Goal: Information Seeking & Learning: Find specific fact

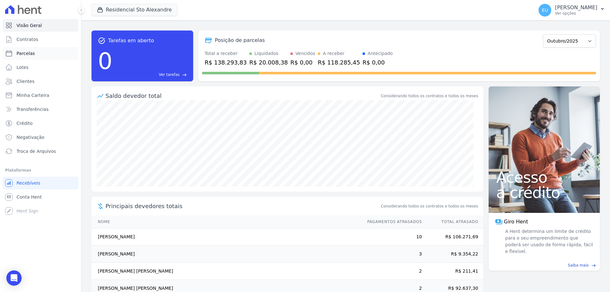
click at [30, 52] on span "Parcelas" at bounding box center [26, 53] width 18 height 6
select select
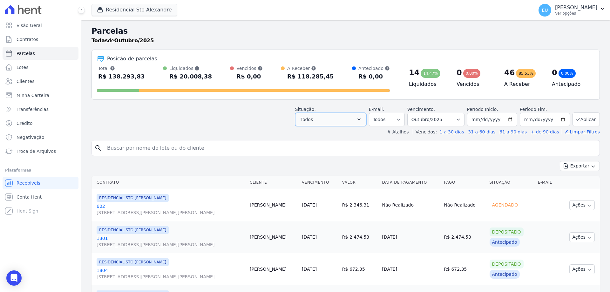
click at [348, 119] on button "Todos" at bounding box center [330, 119] width 71 height 13
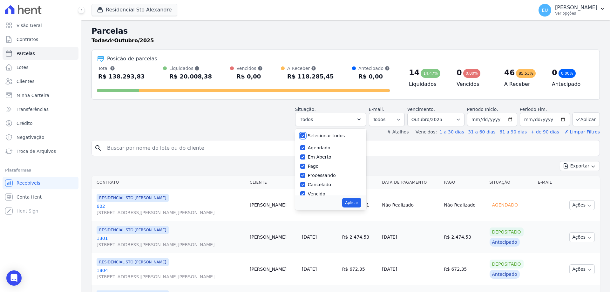
click at [306, 135] on input "Selecionar todos" at bounding box center [302, 135] width 5 height 5
checkbox input "false"
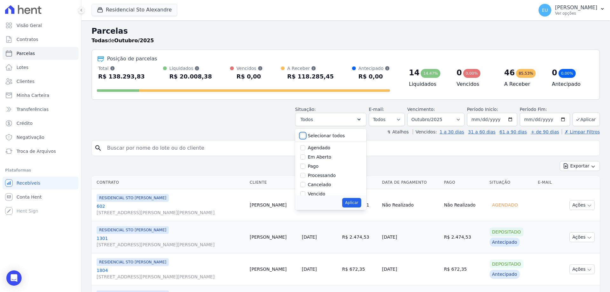
checkbox input "false"
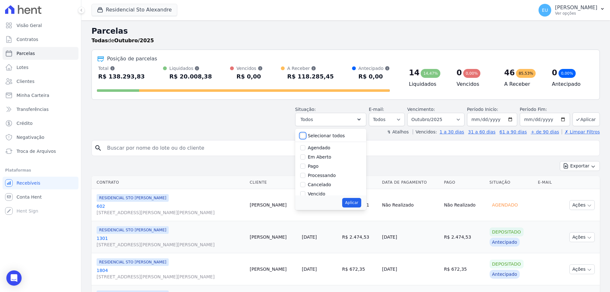
checkbox input "false"
click at [306, 157] on input "Em Aberto" at bounding box center [302, 157] width 5 height 5
checkbox input "true"
click at [355, 203] on button "Aplicar" at bounding box center [351, 203] width 19 height 10
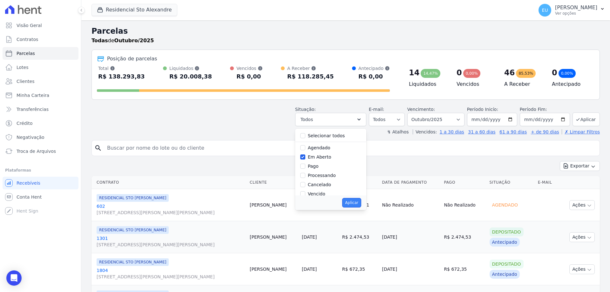
select select "pending"
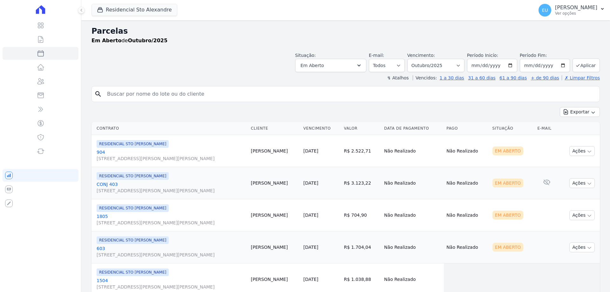
select select
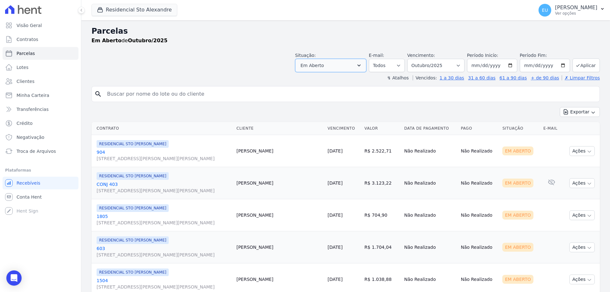
click at [357, 65] on button "Em Aberto" at bounding box center [330, 65] width 71 height 13
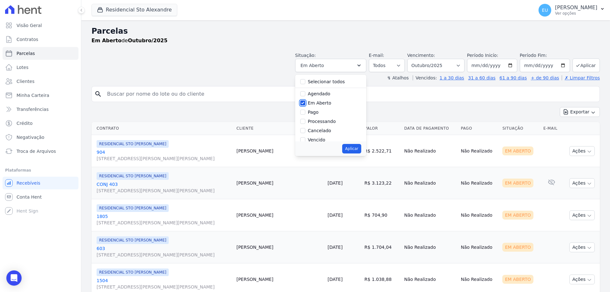
click at [306, 101] on input "Em Aberto" at bounding box center [302, 102] width 5 height 5
checkbox input "false"
click at [306, 97] on input "Vencido" at bounding box center [302, 97] width 5 height 5
checkbox input "true"
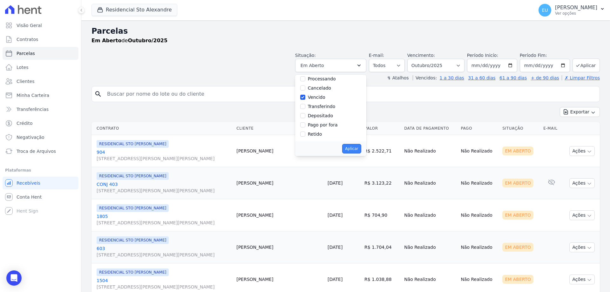
click at [356, 148] on button "Aplicar" at bounding box center [351, 149] width 19 height 10
select select "overdue"
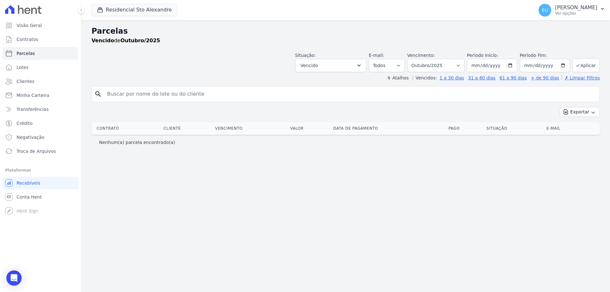
select select
click at [22, 80] on span "Clientes" at bounding box center [26, 81] width 18 height 6
click at [122, 94] on input "search" at bounding box center [350, 94] width 494 height 13
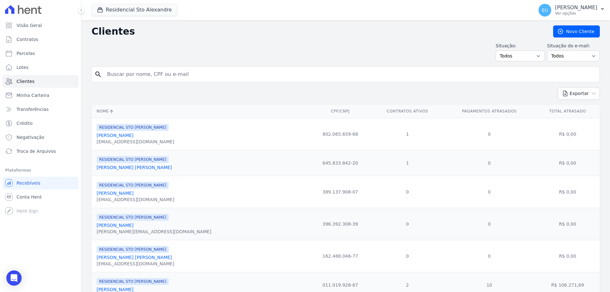
click at [120, 73] on input "search" at bounding box center [350, 74] width 494 height 13
type input "marli"
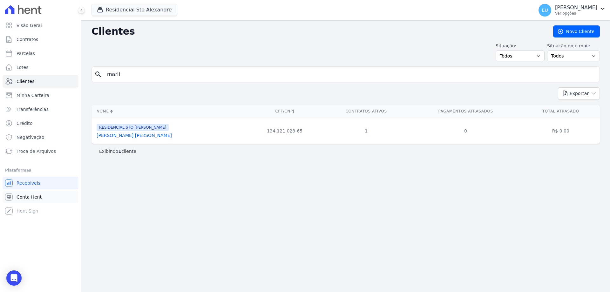
click at [35, 196] on span "Conta Hent" at bounding box center [29, 197] width 25 height 6
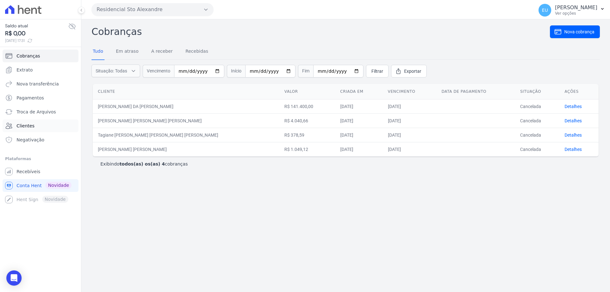
click at [31, 125] on span "Clientes" at bounding box center [26, 126] width 18 height 6
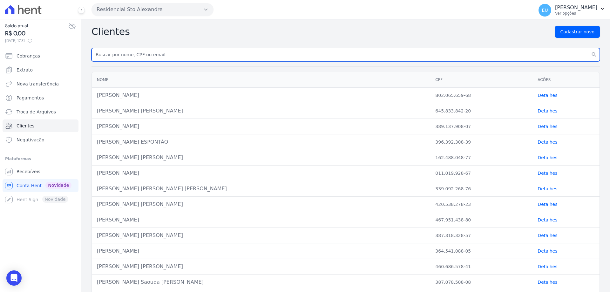
click at [111, 53] on input "text" at bounding box center [346, 54] width 509 height 13
type input "marli"
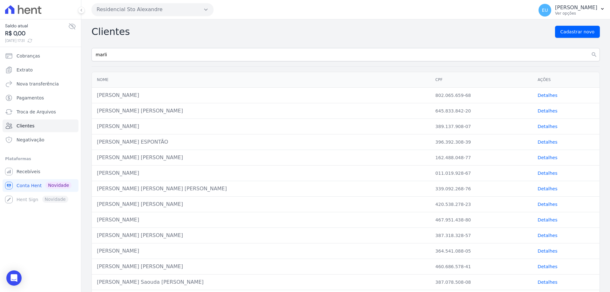
click at [589, 48] on button "search" at bounding box center [594, 54] width 11 height 13
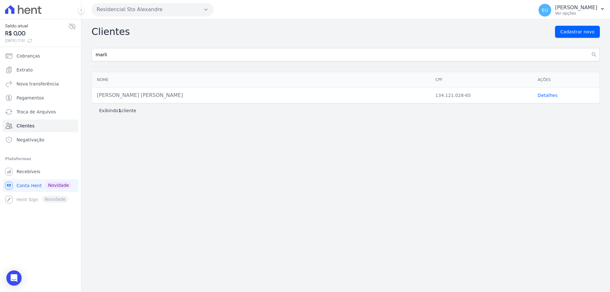
click at [544, 94] on link "Detalhes" at bounding box center [548, 95] width 20 height 5
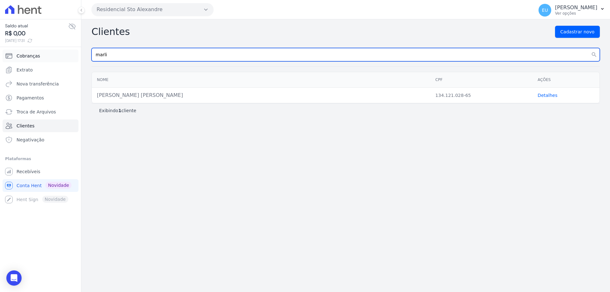
drag, startPoint x: 109, startPoint y: 54, endPoint x: 78, endPoint y: 51, distance: 31.4
click at [78, 51] on div "Saldo atual R$ 0,00 03/10/2025, 17:31 Cobranças Extrato Nova transferência Paga…" at bounding box center [305, 146] width 610 height 292
type input "henrique a"
click at [589, 48] on button "search" at bounding box center [594, 54] width 11 height 13
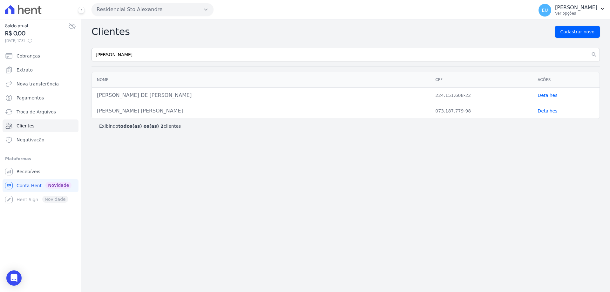
click at [538, 94] on link "Detalhes" at bounding box center [548, 95] width 20 height 5
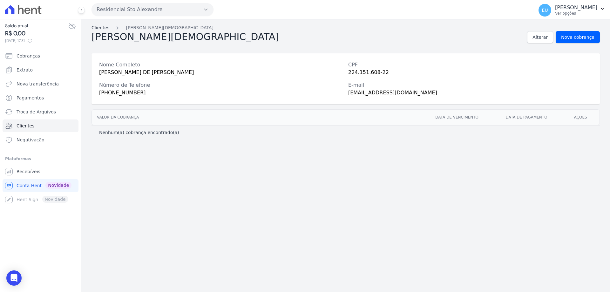
click at [96, 27] on link "Clientes" at bounding box center [101, 27] width 18 height 7
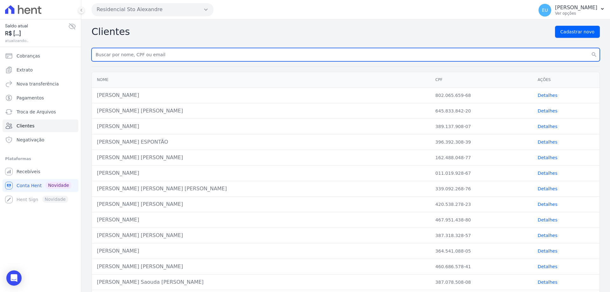
click at [114, 55] on input "text" at bounding box center [346, 54] width 509 height 13
type input "fabiana"
click at [589, 48] on button "search" at bounding box center [594, 54] width 11 height 13
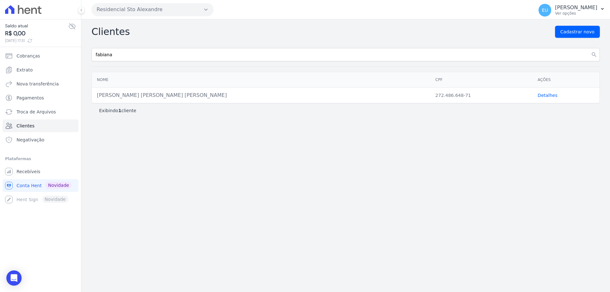
click at [544, 96] on link "Detalhes" at bounding box center [548, 95] width 20 height 5
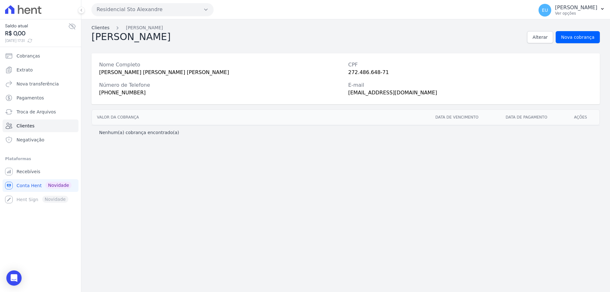
click at [97, 25] on link "Clientes" at bounding box center [101, 27] width 18 height 7
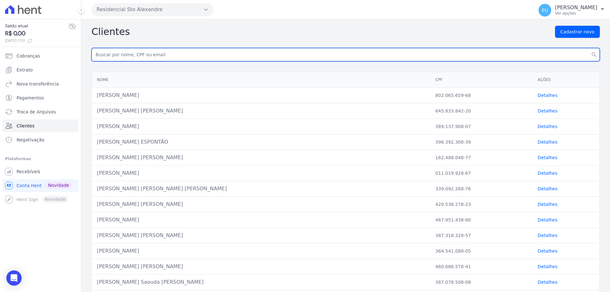
click at [111, 52] on input "text" at bounding box center [346, 54] width 509 height 13
type input "renata"
click at [589, 48] on button "search" at bounding box center [594, 54] width 11 height 13
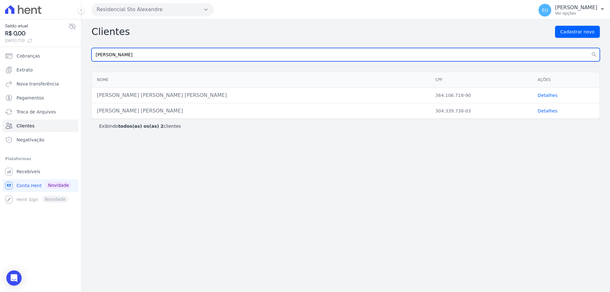
click at [125, 52] on input "renata" at bounding box center [346, 54] width 509 height 13
type input "renata cristina"
click at [589, 48] on button "search" at bounding box center [594, 54] width 11 height 13
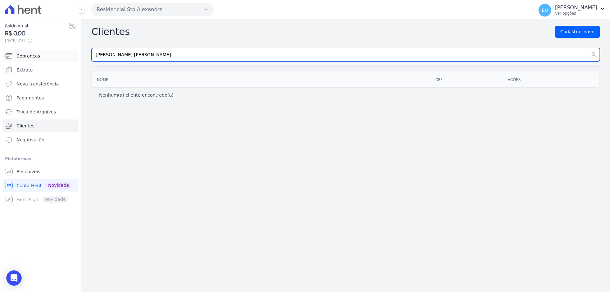
drag, startPoint x: 128, startPoint y: 53, endPoint x: 75, endPoint y: 57, distance: 53.2
click at [75, 57] on div "Saldo atual R$ 0,00 03/10/2025, 17:31 Cobranças Extrato Nova transferência Paga…" at bounding box center [305, 146] width 610 height 292
type input "sonego"
click at [589, 48] on button "search" at bounding box center [594, 54] width 11 height 13
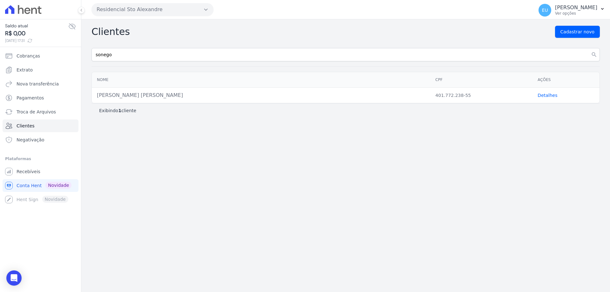
click at [541, 95] on link "Detalhes" at bounding box center [548, 95] width 20 height 5
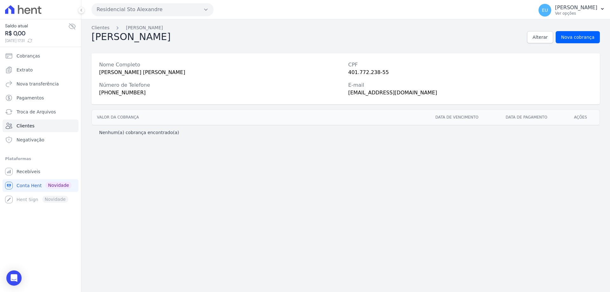
click at [101, 30] on link "Clientes" at bounding box center [101, 27] width 18 height 7
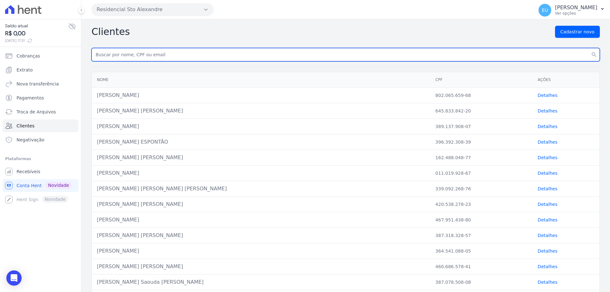
click at [121, 56] on input "text" at bounding box center [346, 54] width 509 height 13
type input "fabio"
click at [589, 48] on button "search" at bounding box center [594, 54] width 11 height 13
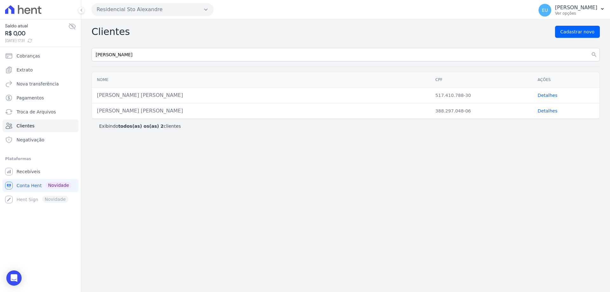
click at [543, 95] on link "Detalhes" at bounding box center [548, 95] width 20 height 5
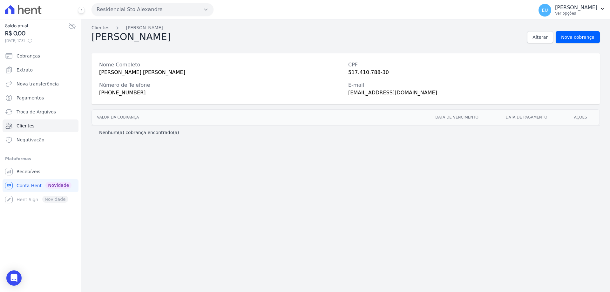
click at [101, 27] on link "Clientes" at bounding box center [101, 27] width 18 height 7
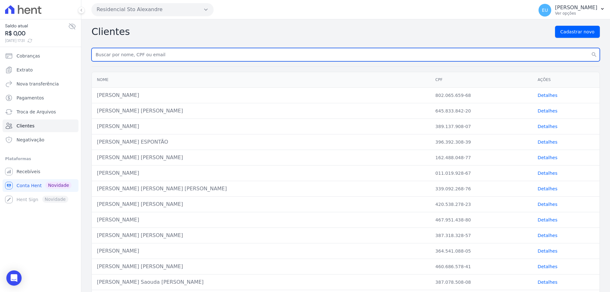
click at [126, 56] on input "text" at bounding box center [346, 54] width 509 height 13
type input "giovanna"
click at [589, 48] on button "search" at bounding box center [594, 54] width 11 height 13
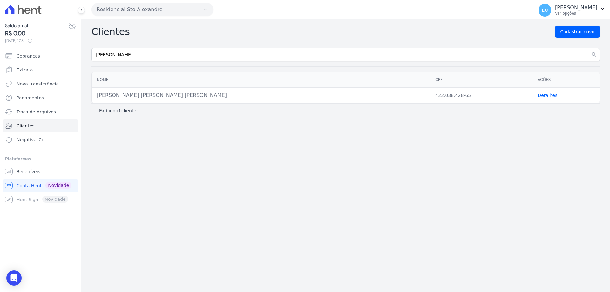
click at [546, 96] on link "Detalhes" at bounding box center [548, 95] width 20 height 5
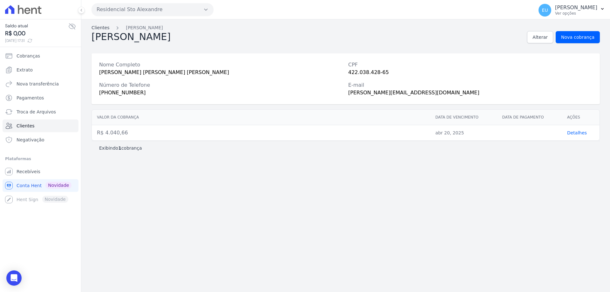
click at [101, 30] on link "Clientes" at bounding box center [101, 27] width 18 height 7
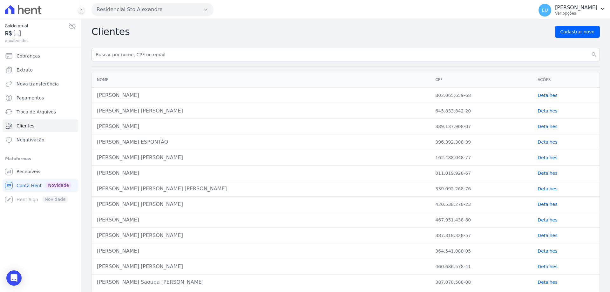
click at [134, 52] on input "text" at bounding box center [346, 54] width 509 height 13
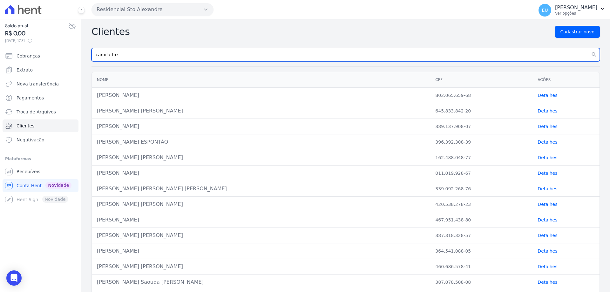
type input "camila fre"
click at [589, 48] on button "search" at bounding box center [594, 54] width 11 height 13
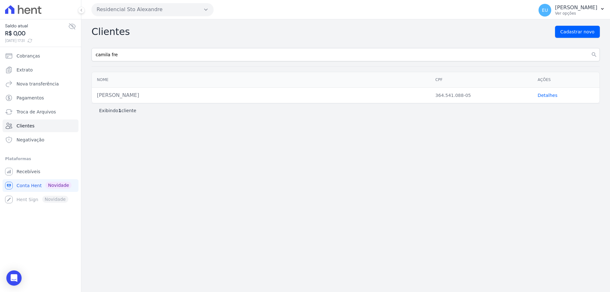
click at [546, 96] on link "Detalhes" at bounding box center [548, 95] width 20 height 5
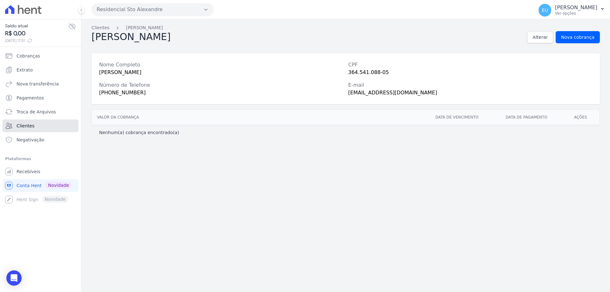
click at [33, 124] on link "Clientes" at bounding box center [41, 126] width 76 height 13
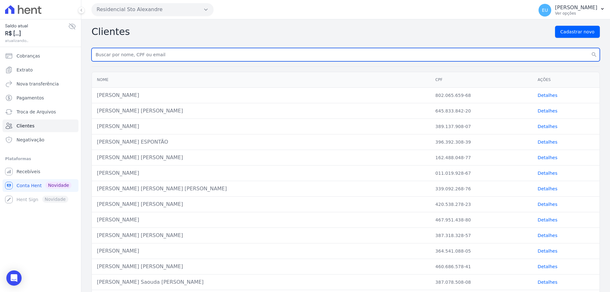
click at [114, 55] on input "text" at bounding box center [346, 54] width 509 height 13
paste input "Rita de Cassia"
type input "Rita de Cassia"
click at [589, 48] on button "search" at bounding box center [594, 54] width 11 height 13
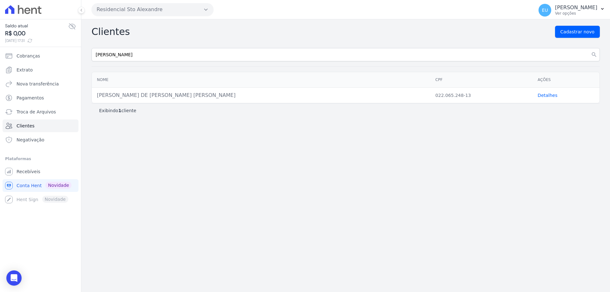
click at [542, 94] on link "Detalhes" at bounding box center [548, 95] width 20 height 5
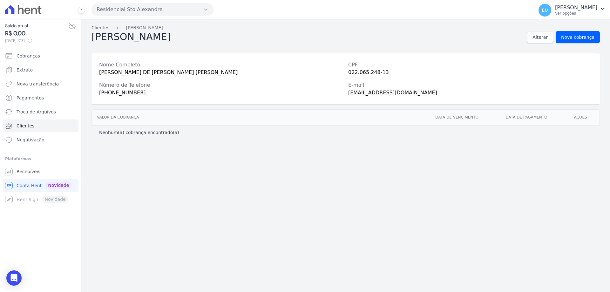
drag, startPoint x: 444, startPoint y: 91, endPoint x: 338, endPoint y: 97, distance: 105.7
click at [338, 97] on div "Nome Completo RITA DE CASSIA GUEDES SILVA DE MATOS CPF 022.065.248-13 Número de…" at bounding box center [346, 78] width 509 height 51
click at [323, 157] on div "Clientes Rita Matos Rita Matos Alterar Nova cobrança Nome Completo RITA DE CASS…" at bounding box center [345, 155] width 529 height 273
click at [24, 171] on span "Recebíveis" at bounding box center [29, 172] width 24 height 6
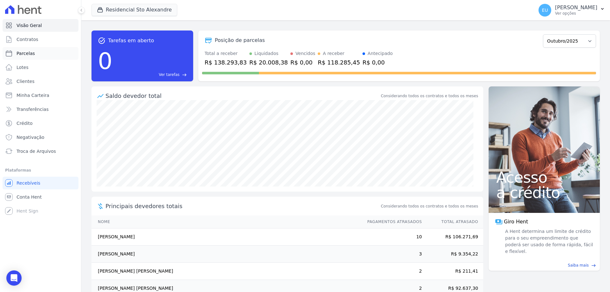
click at [22, 52] on span "Parcelas" at bounding box center [26, 53] width 18 height 6
select select
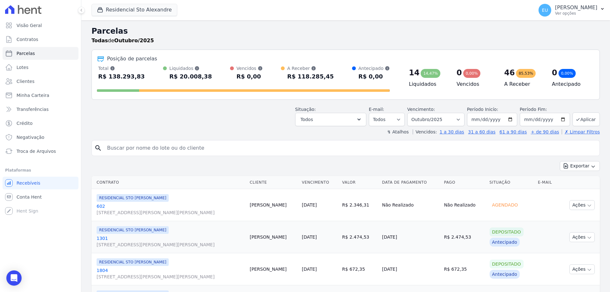
click at [175, 148] on input "search" at bounding box center [350, 148] width 494 height 13
type input "Rita de Cassia"
select select
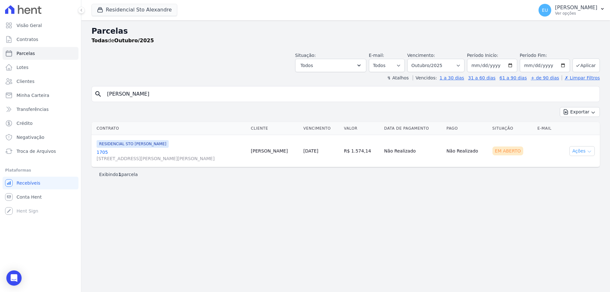
click at [582, 150] on button "Ações" at bounding box center [582, 151] width 25 height 10
click at [564, 165] on link "Ver boleto" at bounding box center [579, 166] width 61 height 12
